Goal: Go to known website: Access a specific website the user already knows

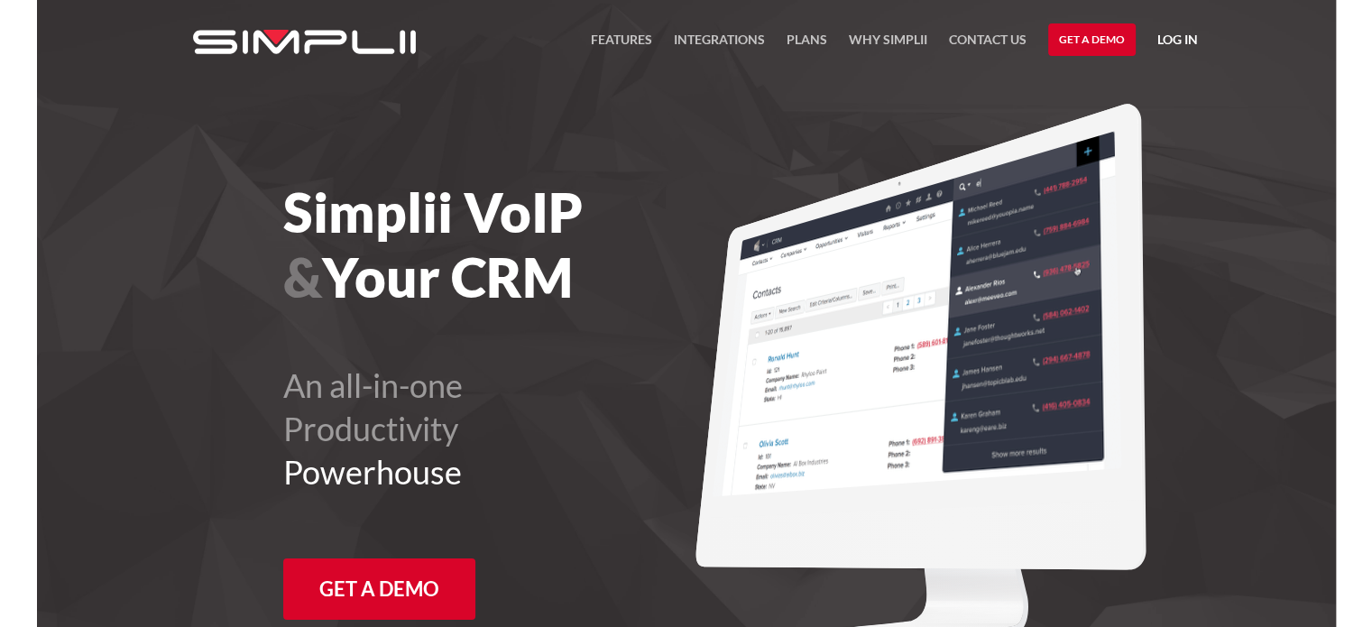
click at [1172, 40] on link "Log in" at bounding box center [1177, 42] width 41 height 27
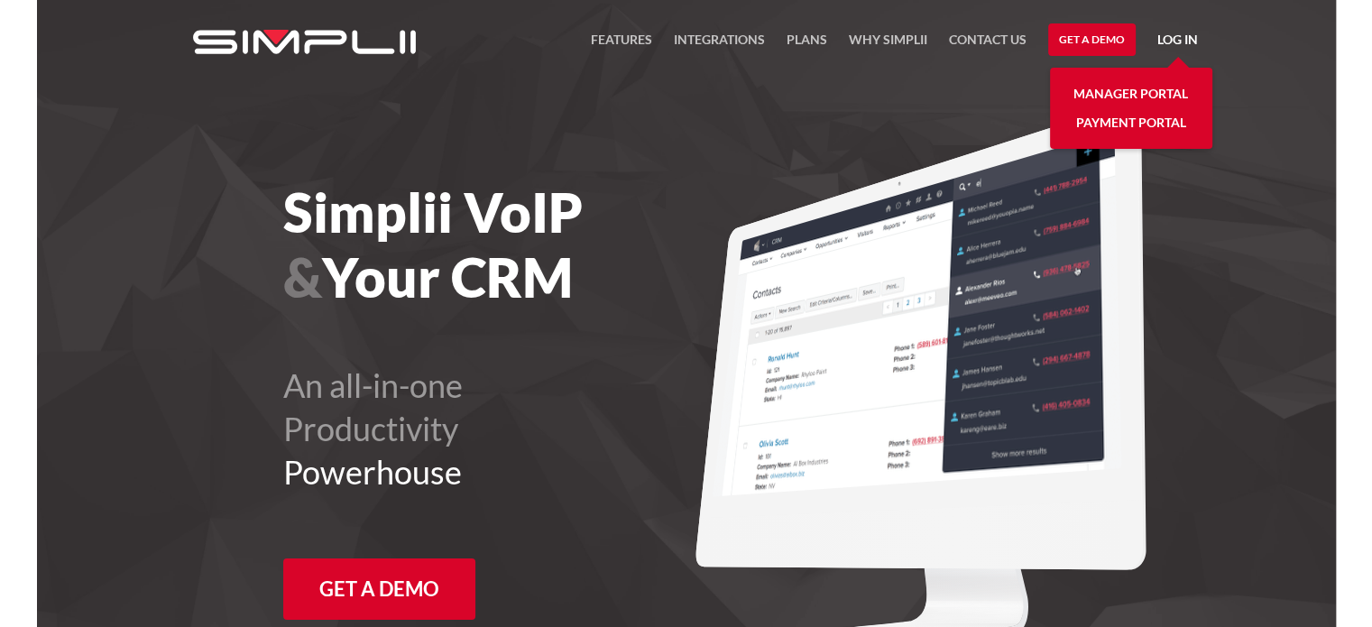
click at [1162, 119] on link "Payment Portal" at bounding box center [1131, 122] width 110 height 29
click at [1164, 93] on link "Manager Portal" at bounding box center [1130, 93] width 115 height 29
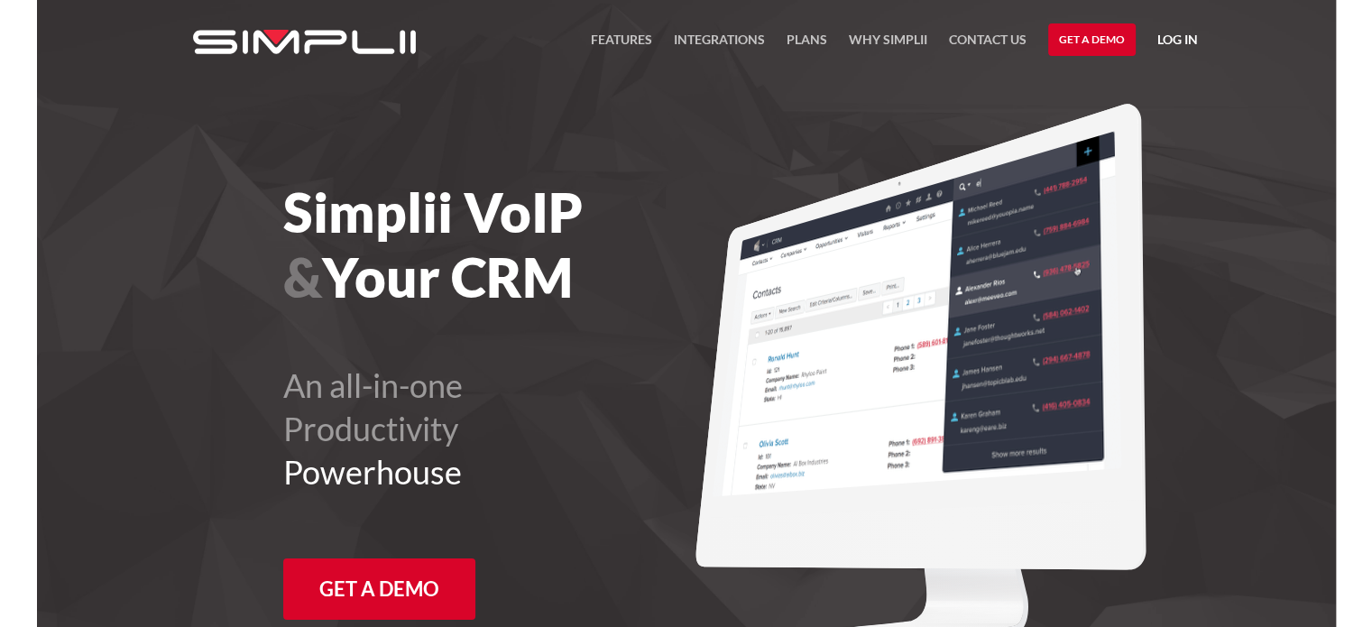
click at [1180, 41] on link "Log in" at bounding box center [1177, 42] width 41 height 27
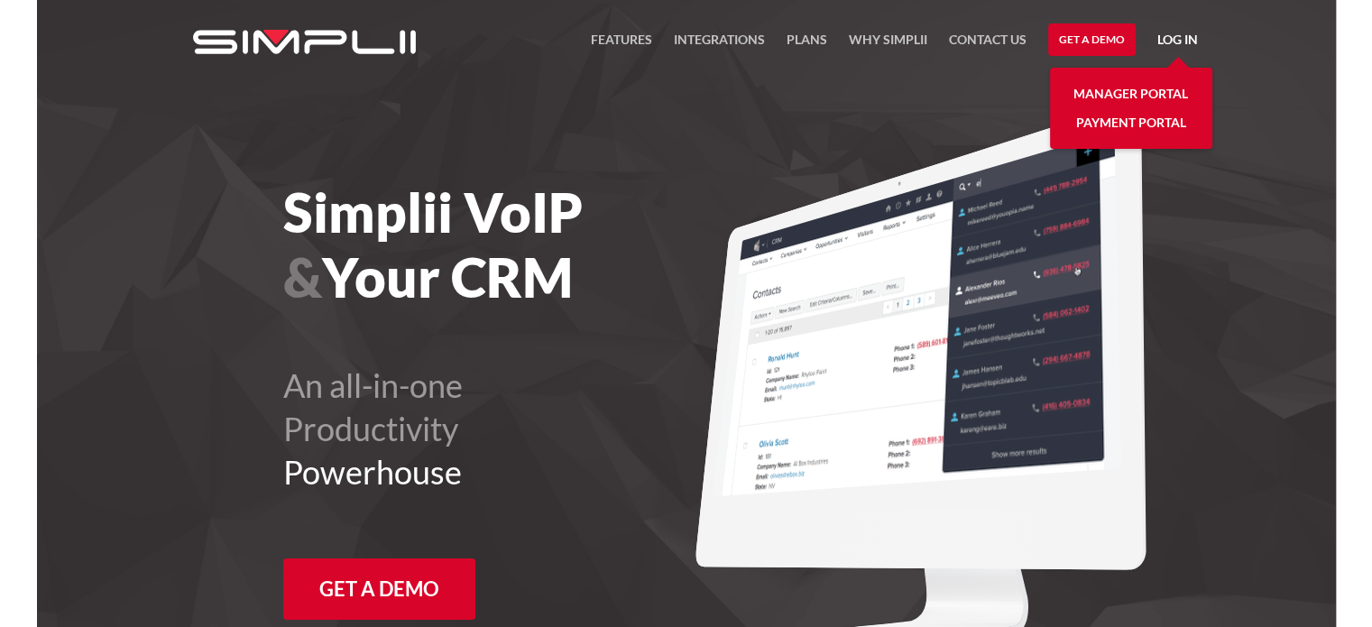
click at [1135, 93] on link "Manager Portal" at bounding box center [1130, 93] width 115 height 29
